Goal: Task Accomplishment & Management: Manage account settings

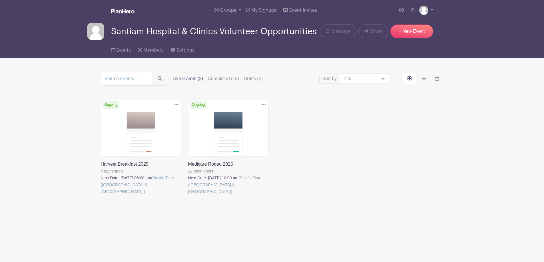
click at [101, 195] on link at bounding box center [101, 195] width 0 height 0
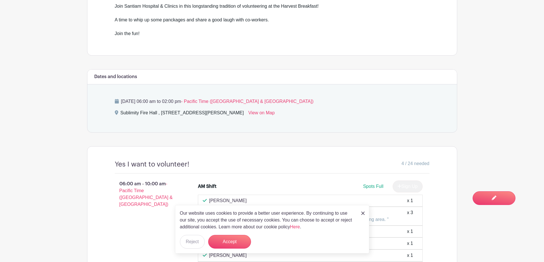
scroll to position [205, 0]
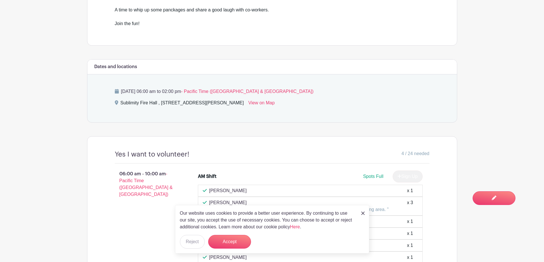
click at [363, 212] on img at bounding box center [362, 213] width 3 height 3
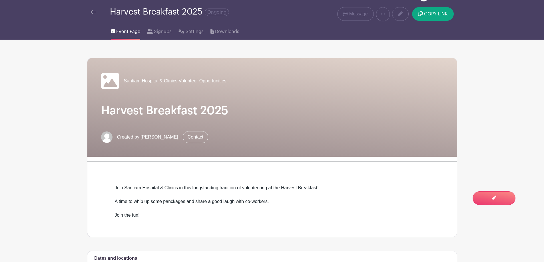
scroll to position [0, 0]
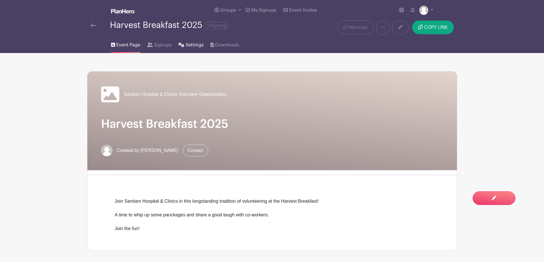
click at [204, 49] on span "Settings" at bounding box center [195, 45] width 18 height 7
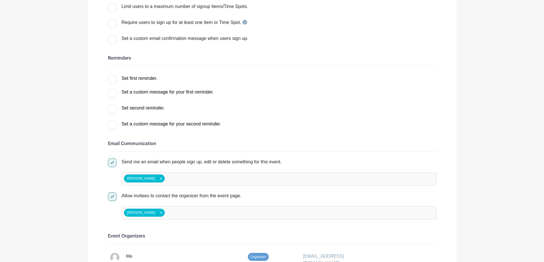
scroll to position [133, 0]
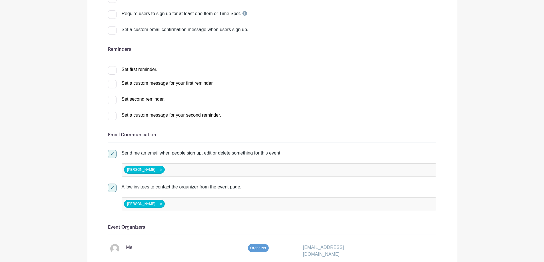
click at [115, 75] on div at bounding box center [112, 70] width 9 height 9
click at [112, 70] on input "Set first reminder." at bounding box center [110, 68] width 4 height 4
checkbox input "true"
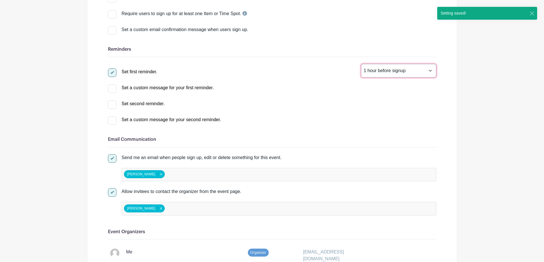
click at [422, 78] on select "1 hour before signup 2 hours before signup 3 hours before signup 4 hours before…" at bounding box center [398, 71] width 75 height 14
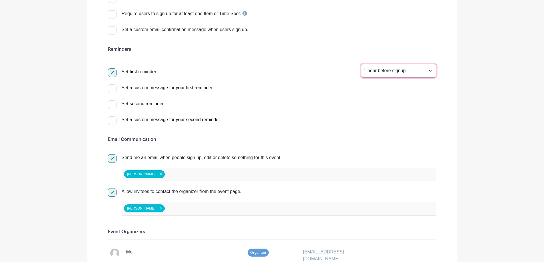
select select "48"
click at [361, 78] on select "1 hour before signup 2 hours before signup 3 hours before signup 4 hours before…" at bounding box center [398, 71] width 75 height 14
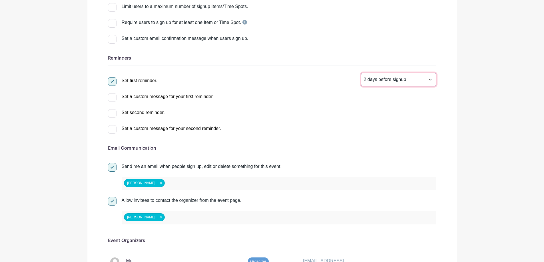
scroll to position [0, 0]
